Goal: Task Accomplishment & Management: Complete application form

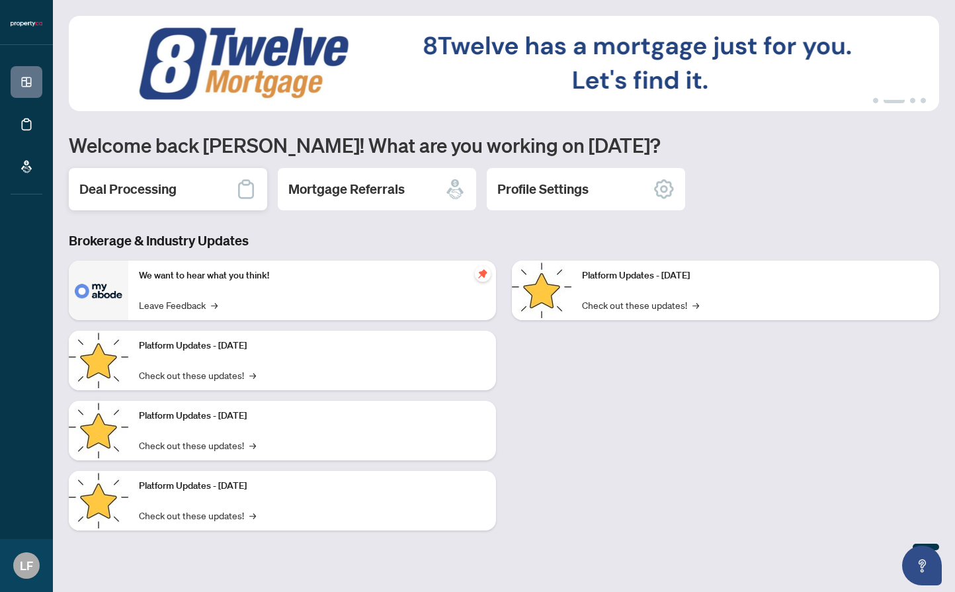
click at [158, 200] on div "Deal Processing" at bounding box center [168, 189] width 198 height 42
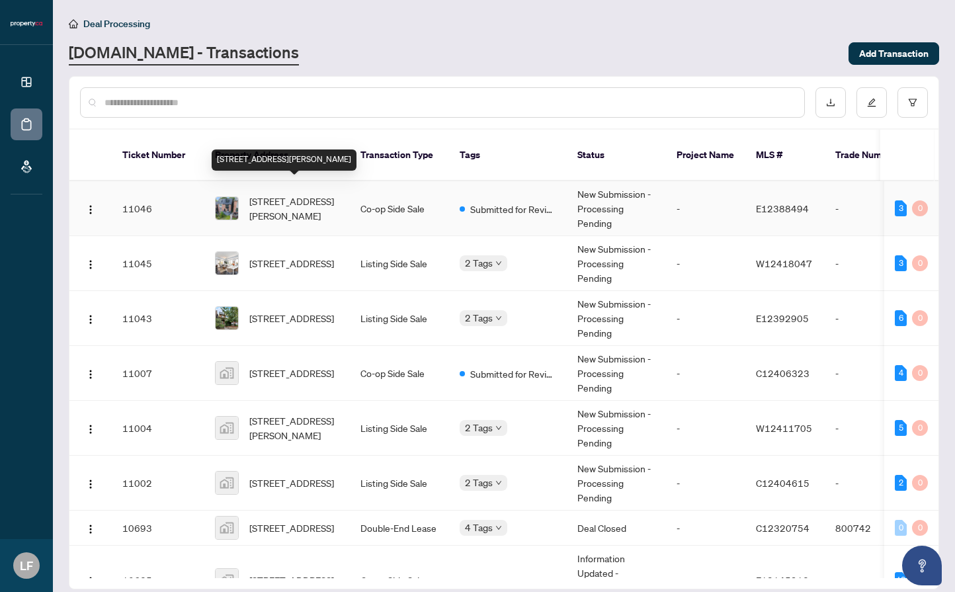
click at [269, 194] on span "[STREET_ADDRESS][PERSON_NAME]" at bounding box center [294, 208] width 90 height 29
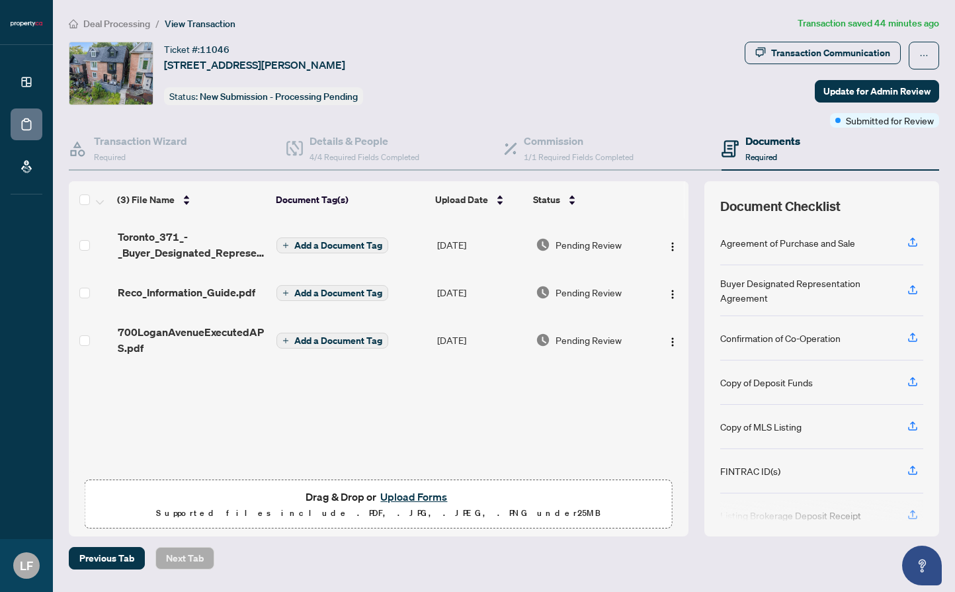
click at [340, 494] on span "Drag & Drop or Upload Forms" at bounding box center [377, 496] width 145 height 17
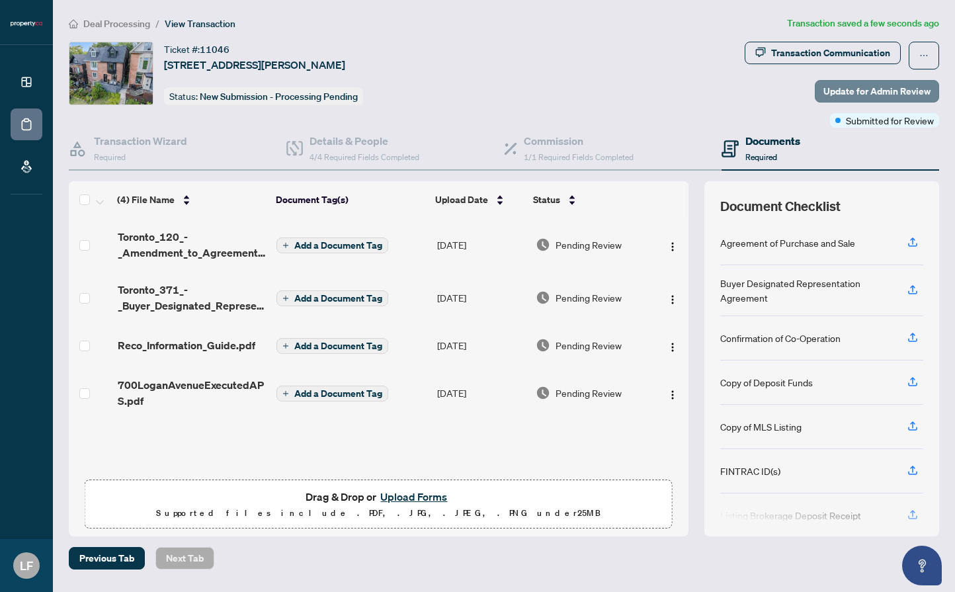
click at [875, 87] on span "Update for Admin Review" at bounding box center [876, 91] width 107 height 21
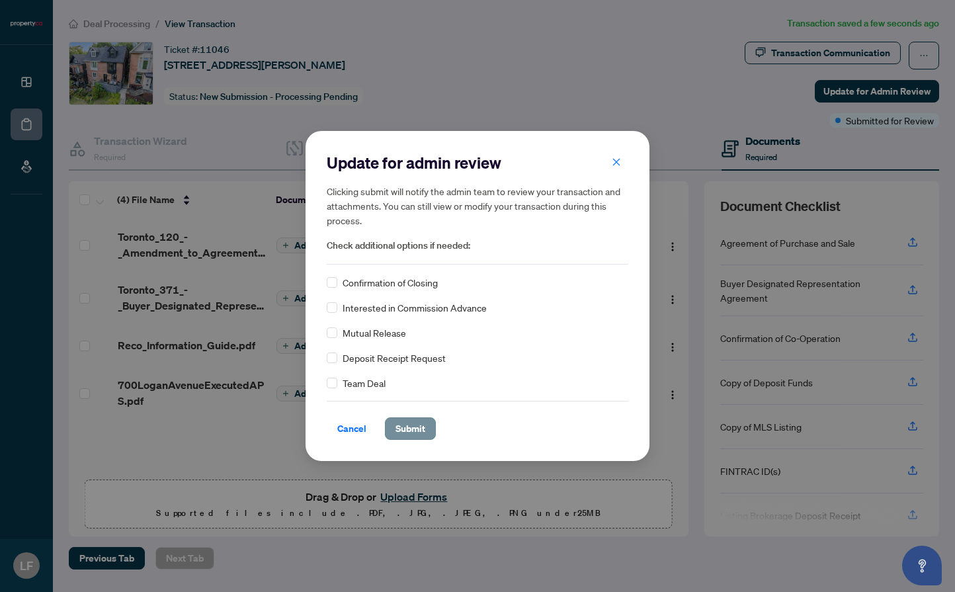
click at [424, 438] on span "Submit" at bounding box center [410, 428] width 30 height 21
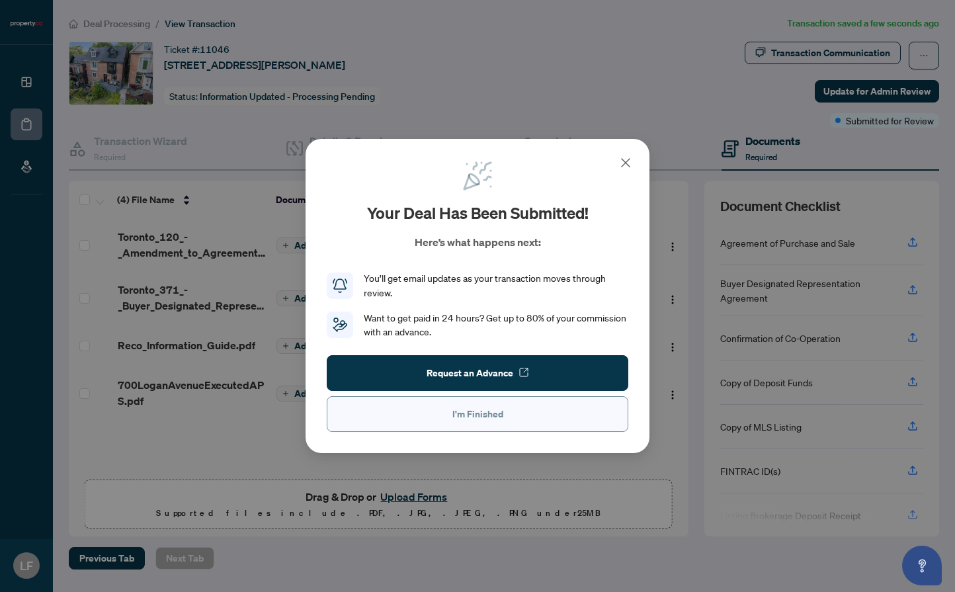
click at [425, 420] on button "I'm Finished" at bounding box center [477, 414] width 301 height 36
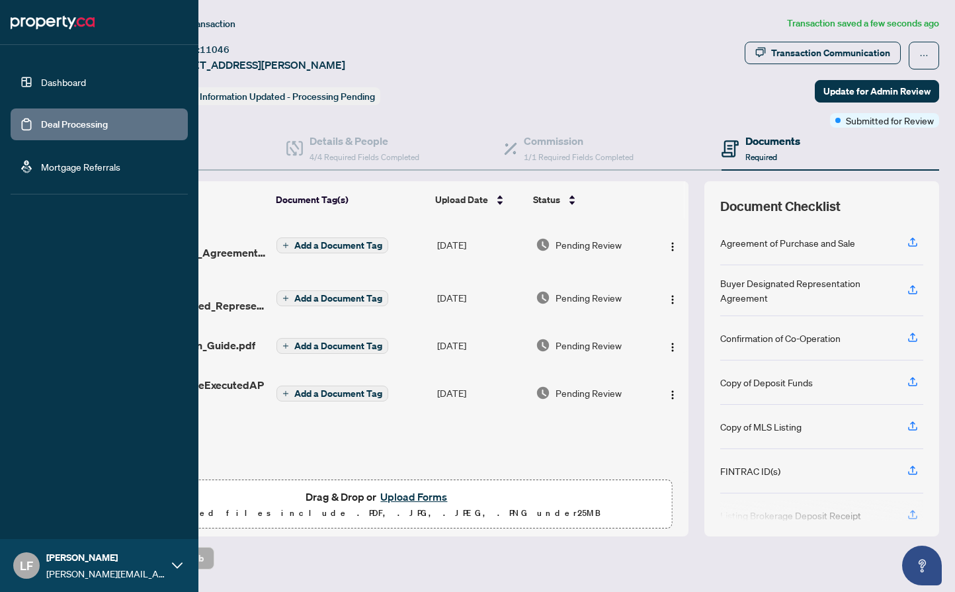
click at [41, 88] on link "Dashboard" at bounding box center [63, 82] width 45 height 12
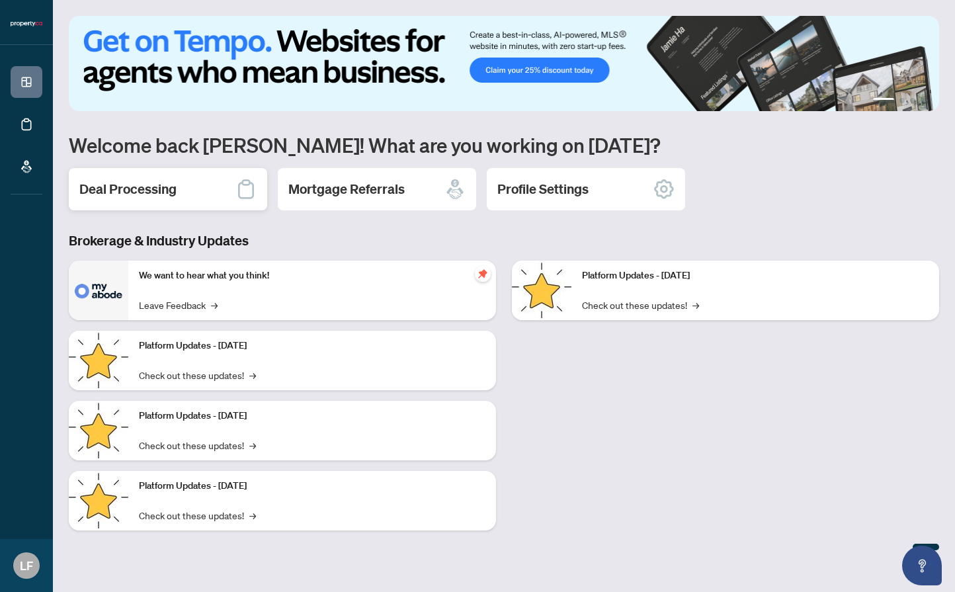
click at [169, 182] on h2 "Deal Processing" at bounding box center [127, 189] width 97 height 19
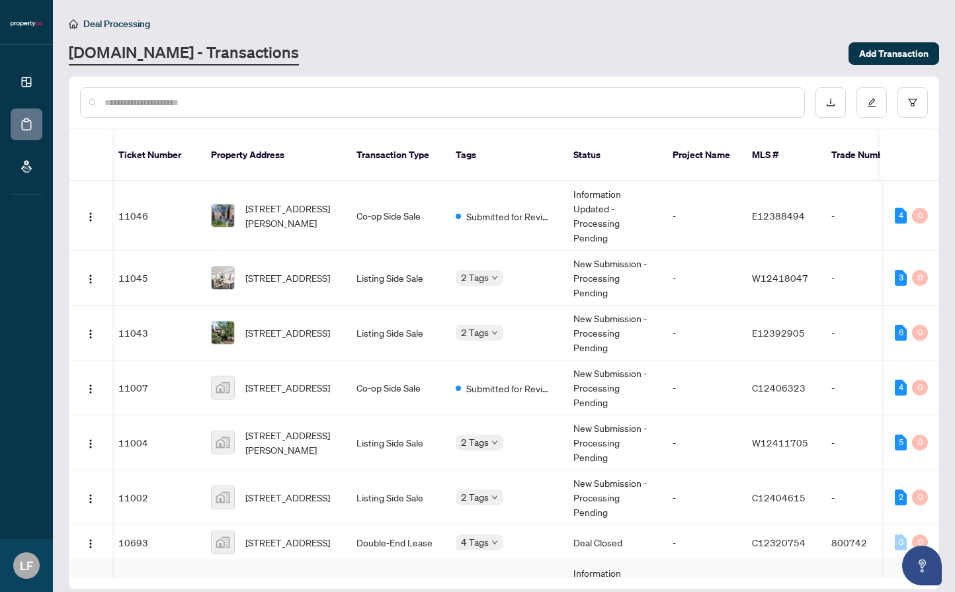
scroll to position [0, 4]
